Goal: Task Accomplishment & Management: Manage account settings

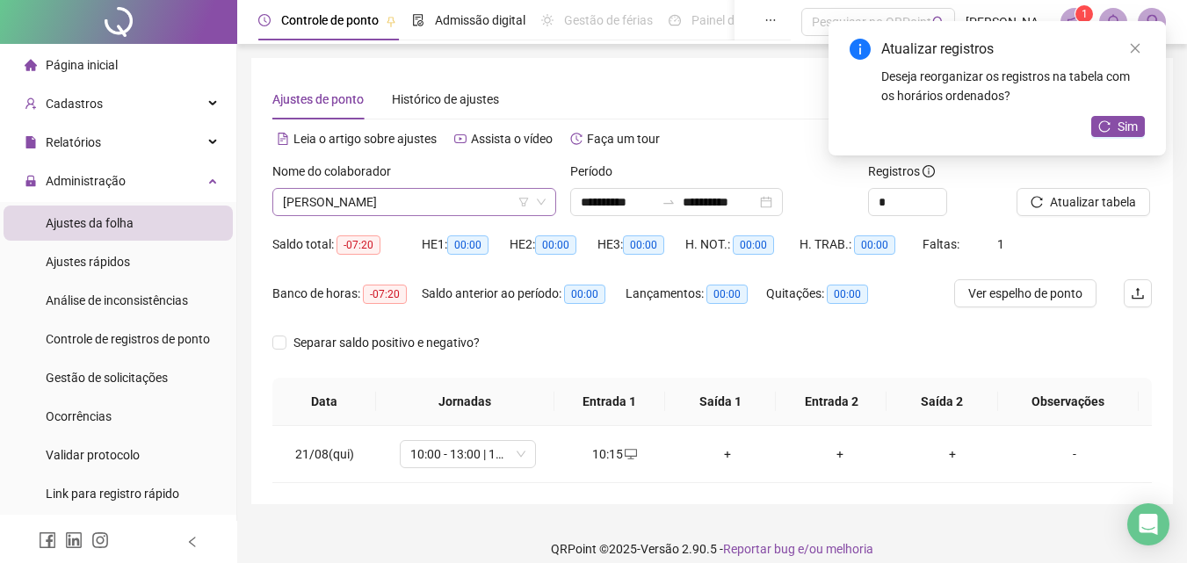
click at [278, 197] on div "[PERSON_NAME]" at bounding box center [414, 202] width 284 height 28
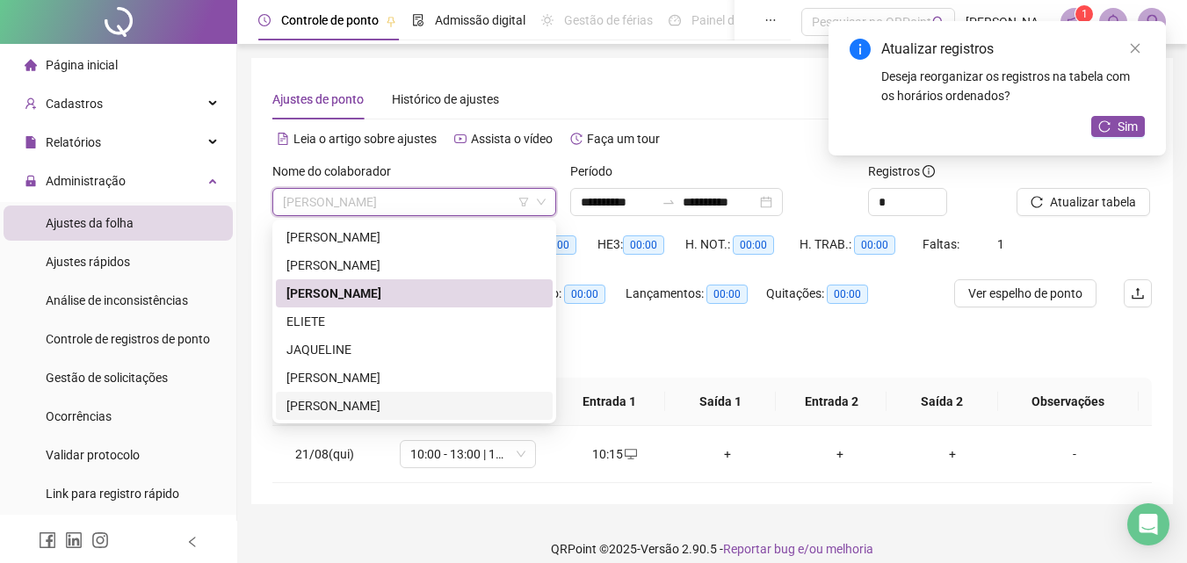
click at [362, 397] on div "[PERSON_NAME]" at bounding box center [414, 405] width 256 height 19
click at [362, 397] on th "Data" at bounding box center [324, 402] width 104 height 48
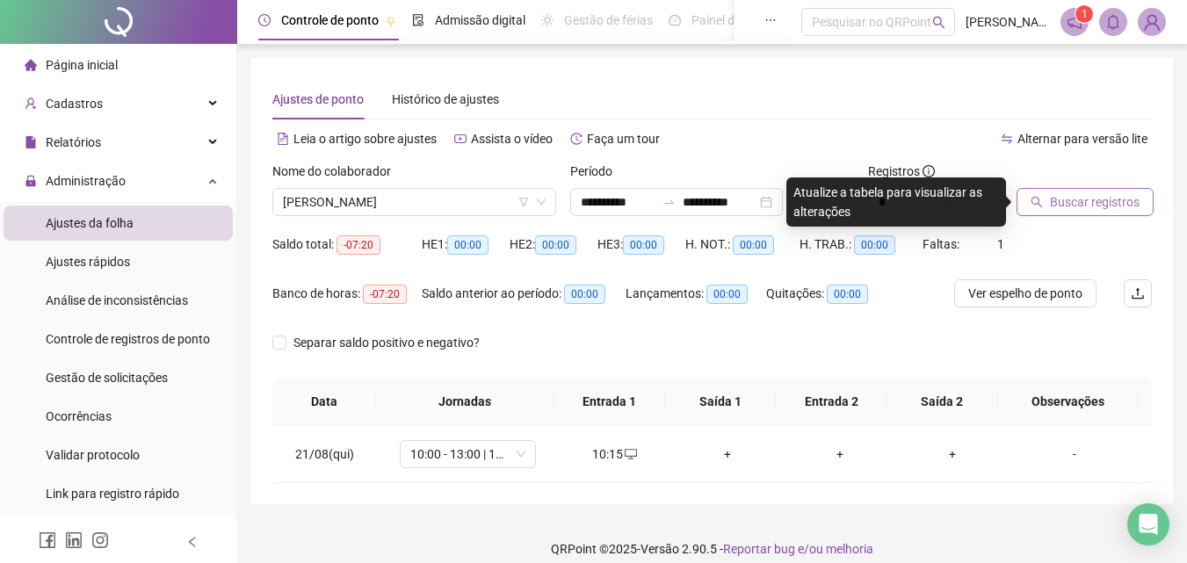
click at [1071, 204] on span "Buscar registros" at bounding box center [1095, 201] width 90 height 19
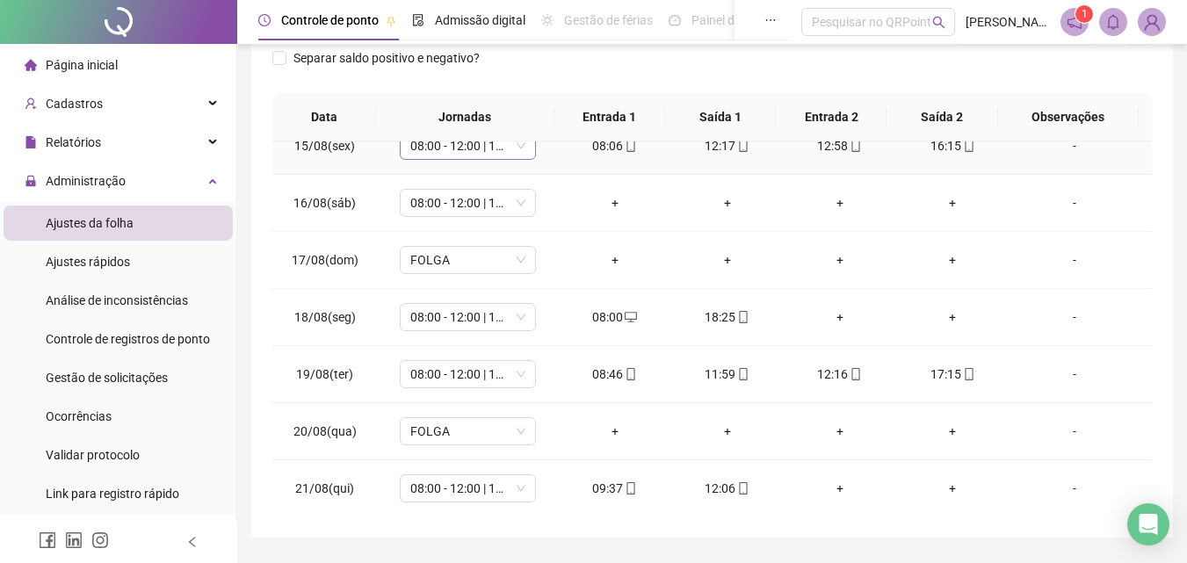
scroll to position [824, 0]
click at [465, 492] on span "08:00 - 12:00 | 13:00 - 16:20" at bounding box center [467, 487] width 115 height 26
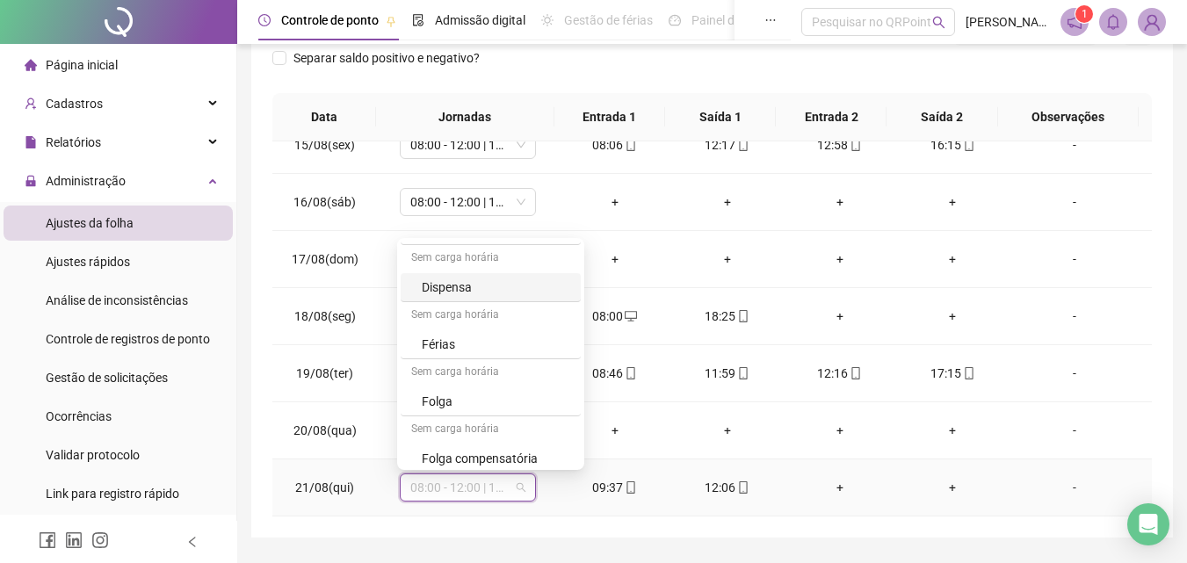
scroll to position [176, 0]
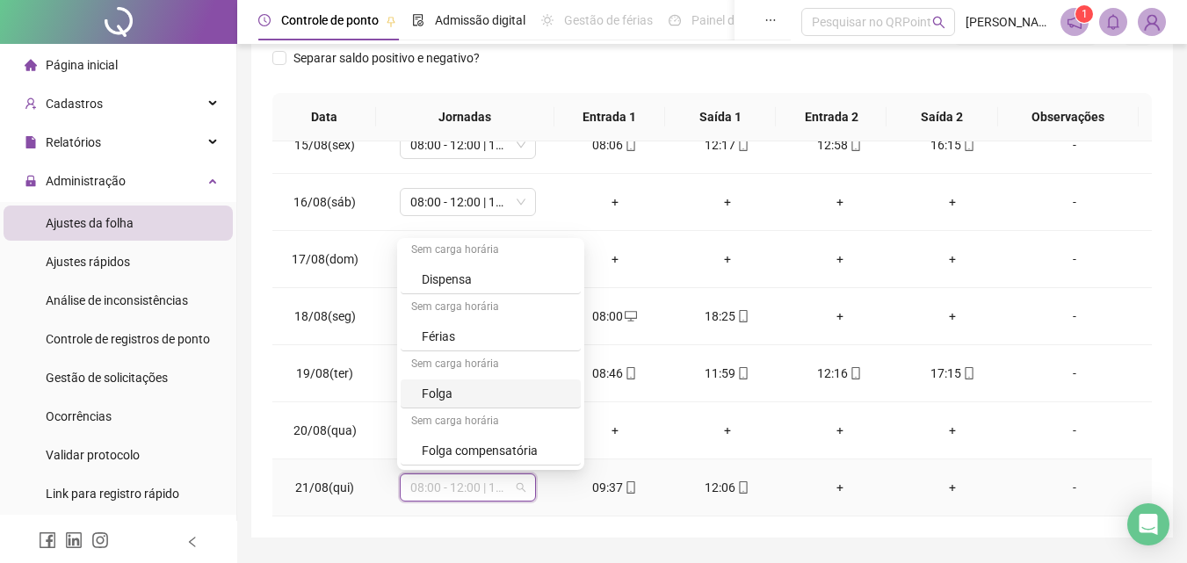
click at [467, 382] on div "Folga" at bounding box center [490, 393] width 180 height 29
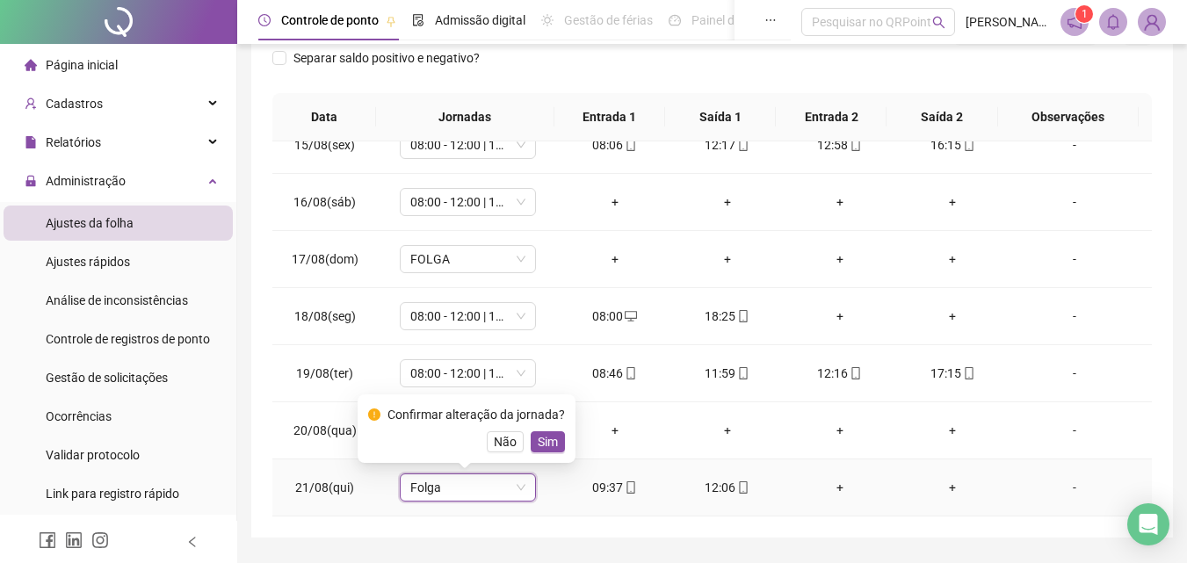
click at [541, 428] on div "Confirmar alteração da jornada? Não Sim" at bounding box center [466, 428] width 197 height 47
click at [541, 447] on span "Sim" at bounding box center [547, 441] width 20 height 19
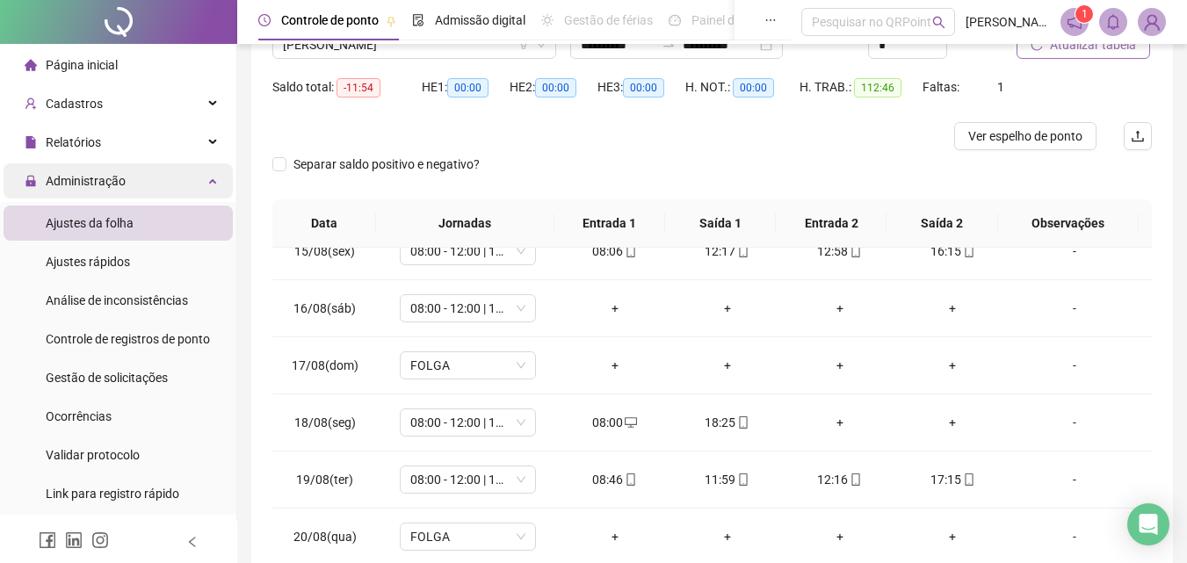
scroll to position [0, 0]
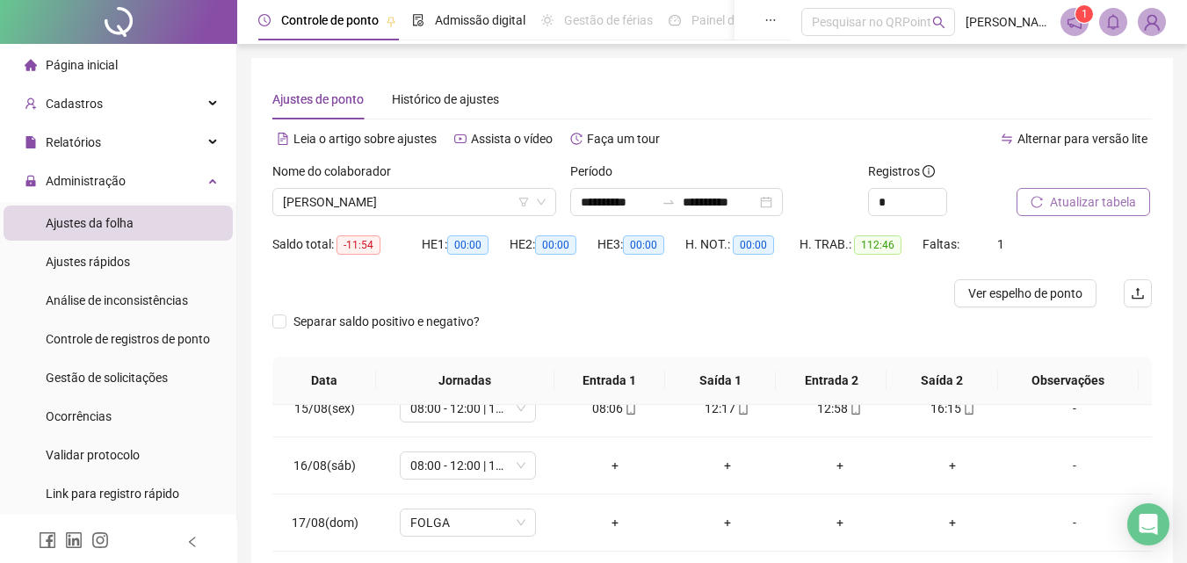
click at [73, 65] on span "Página inicial" at bounding box center [82, 65] width 72 height 14
